Goal: Task Accomplishment & Management: Use online tool/utility

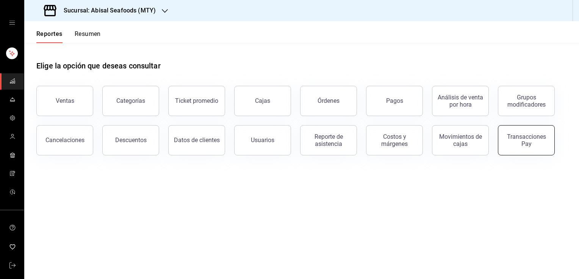
click at [525, 150] on button "Transacciones Pay" at bounding box center [525, 140] width 57 height 30
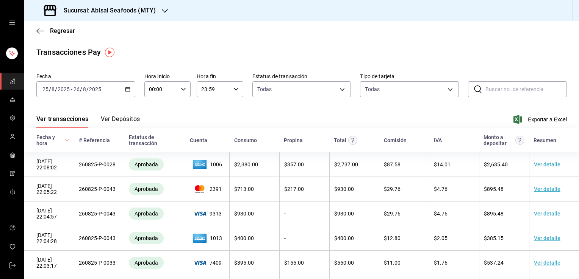
click at [107, 89] on div "[DATE] [DATE] - [DATE] [DATE]" at bounding box center [85, 89] width 99 height 16
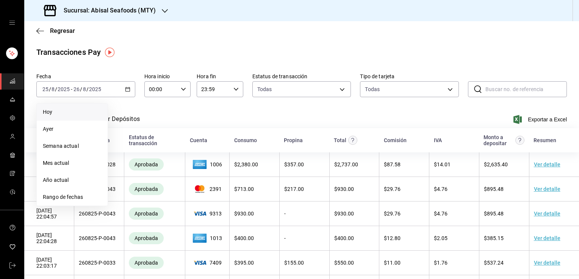
click at [66, 117] on li "Hoy" at bounding box center [72, 112] width 71 height 17
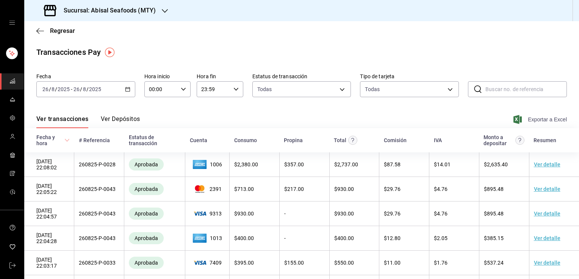
click at [519, 116] on span "Exportar a Excel" at bounding box center [541, 119] width 52 height 9
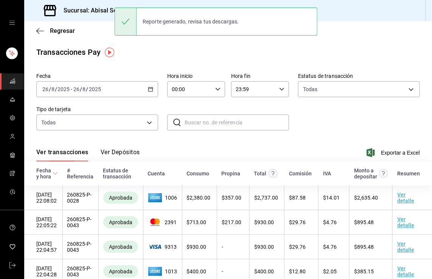
click at [380, 158] on div "Ver transacciones Ver Depósitos Exportar a Excel" at bounding box center [228, 151] width 384 height 22
click at [376, 151] on span "Exportar a Excel" at bounding box center [394, 152] width 52 height 9
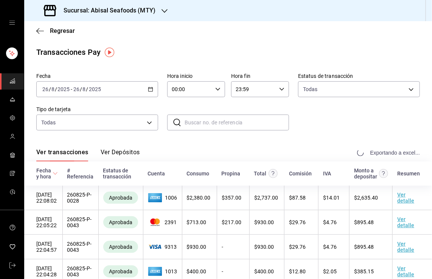
click at [376, 151] on div "Exportando a excel..." at bounding box center [389, 153] width 61 height 7
